Goal: Task Accomplishment & Management: Manage account settings

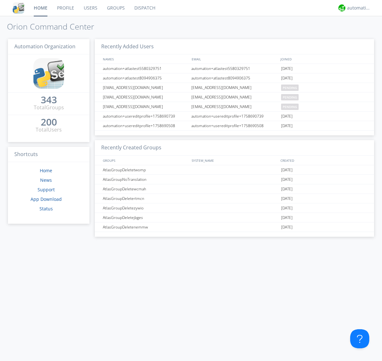
click at [90, 8] on link "Users" at bounding box center [90, 8] width 23 height 16
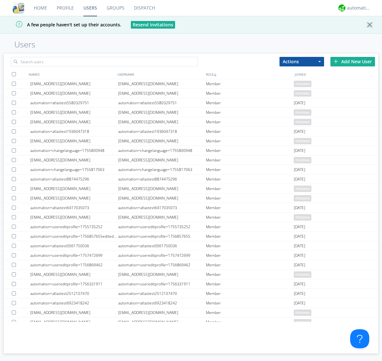
click at [352, 61] on div "Add New User" at bounding box center [352, 62] width 45 height 10
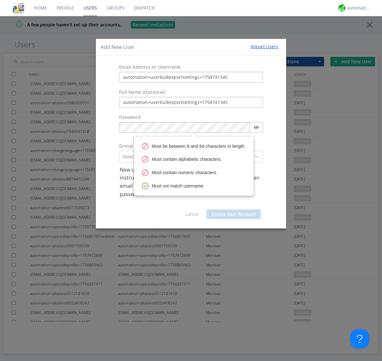
click at [233, 214] on button "Create User Account" at bounding box center [233, 215] width 54 height 10
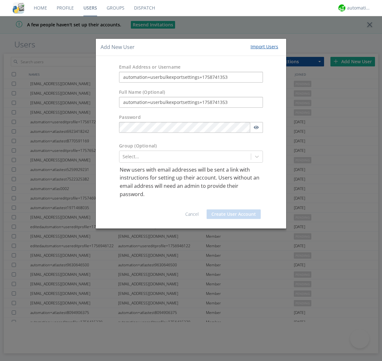
type input "automation+userbulkexportsettings+1758741353"
click at [233, 214] on button "Create User Account" at bounding box center [233, 215] width 54 height 10
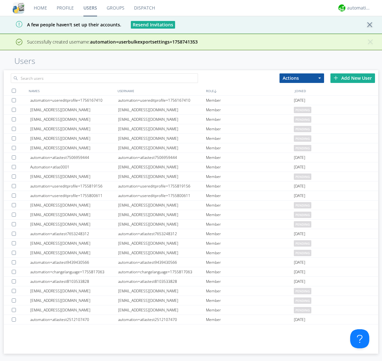
click at [352, 78] on div "Add New User" at bounding box center [352, 78] width 45 height 10
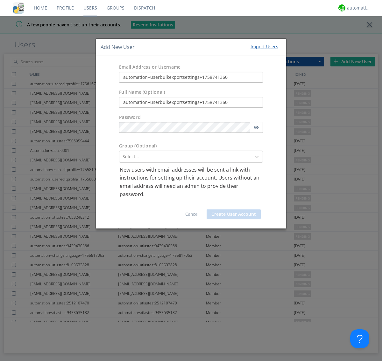
type input "automation+userbulkexportsettings+1758741360"
click at [233, 214] on button "Create User Account" at bounding box center [233, 215] width 54 height 10
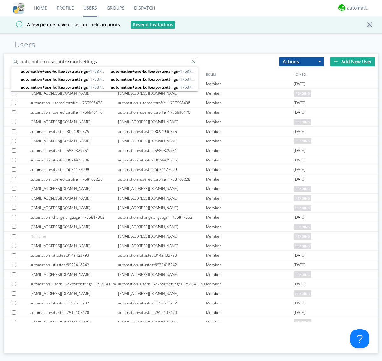
type input "automation+userbulkexportsettings"
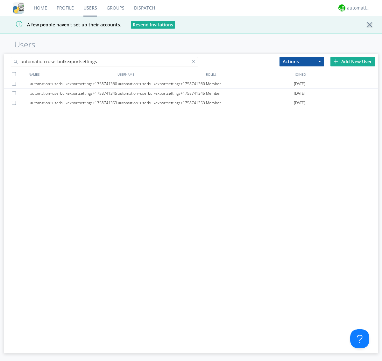
click at [14, 74] on div at bounding box center [14, 74] width 4 height 4
click at [301, 61] on button "Actions" at bounding box center [301, 62] width 45 height 10
click at [0, 0] on link "Export Users" at bounding box center [0, 0] width 0 height 0
click at [195, 63] on div at bounding box center [194, 63] width 6 height 6
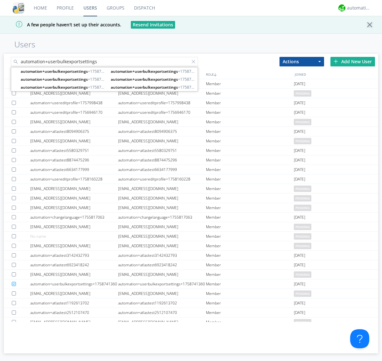
type input "automation+userbulkexportsettings"
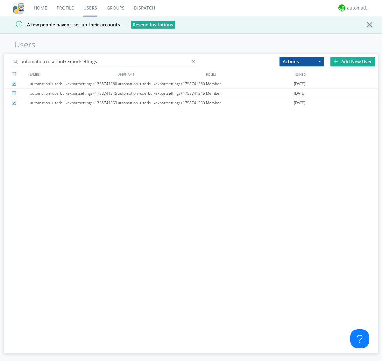
click at [301, 61] on button "Actions" at bounding box center [301, 62] width 45 height 10
click at [0, 0] on link "Delete User" at bounding box center [0, 0] width 0 height 0
